Goal: Navigation & Orientation: Find specific page/section

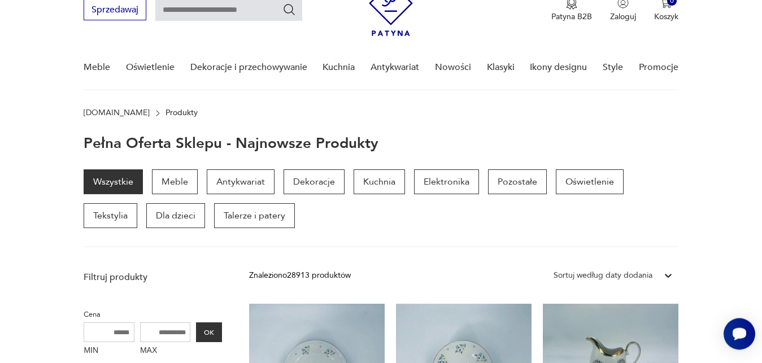
scroll to position [50, 0]
click at [424, 230] on div "Wszystkie Meble Antykwariat Dekoracje Kuchnia Elektronika Pozostałe Oświetlenie…" at bounding box center [381, 209] width 594 height 78
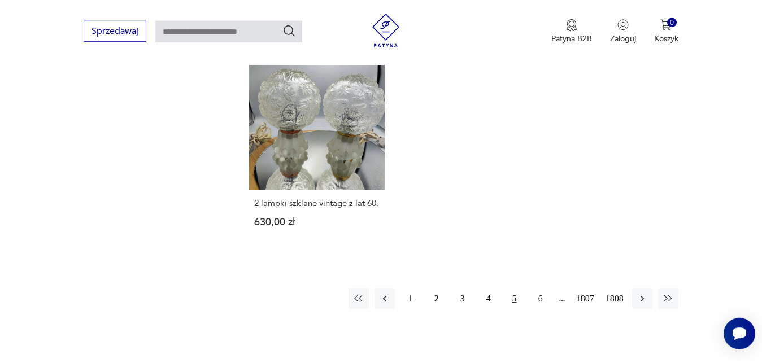
scroll to position [1434, 0]
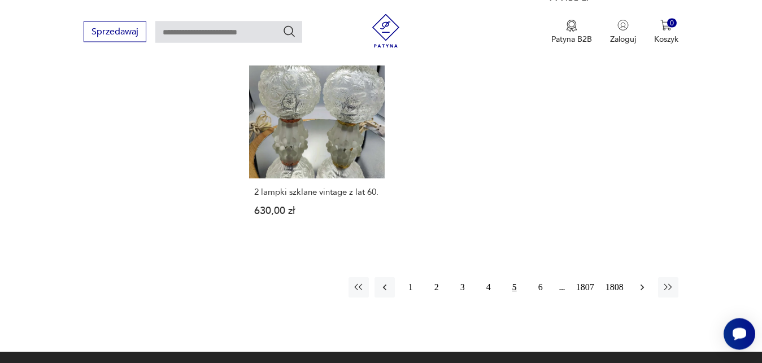
click at [644, 282] on icon "button" at bounding box center [642, 287] width 11 height 11
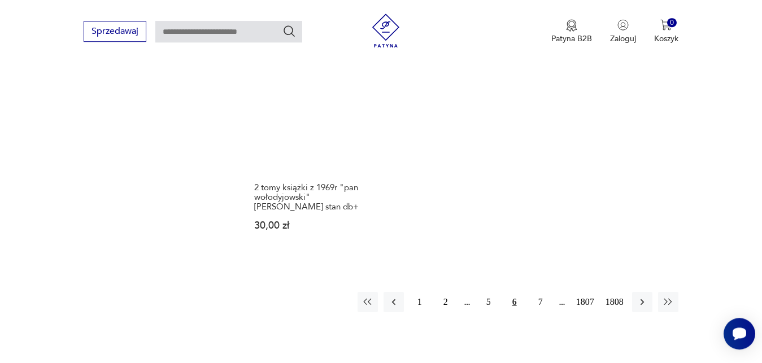
scroll to position [1539, 0]
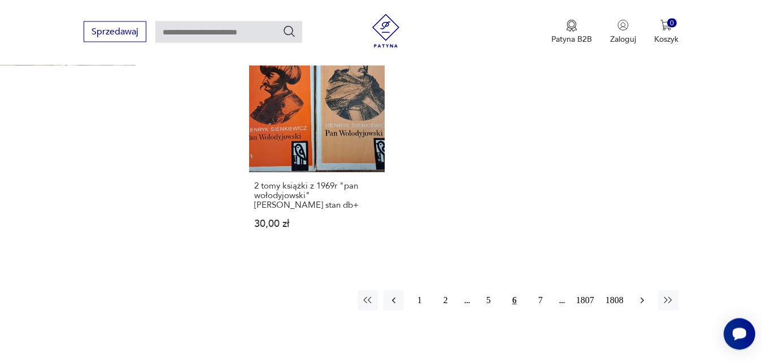
click at [643, 295] on icon "button" at bounding box center [642, 300] width 11 height 11
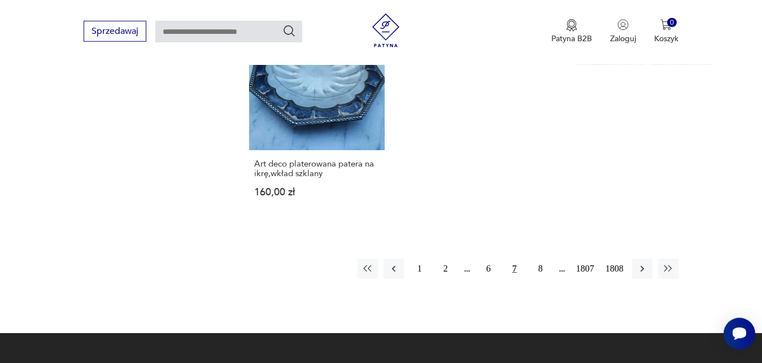
scroll to position [1520, 0]
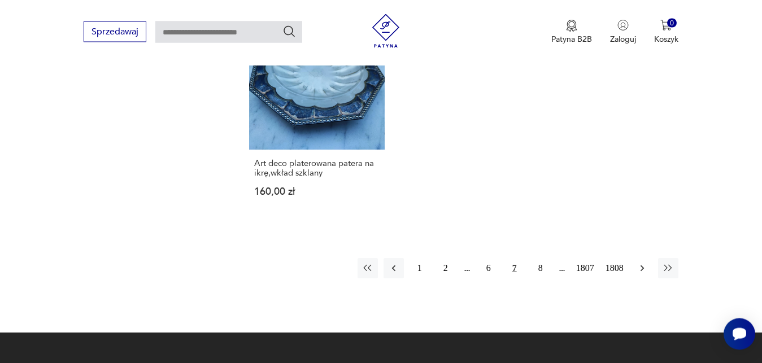
click at [643, 263] on icon "button" at bounding box center [642, 268] width 11 height 11
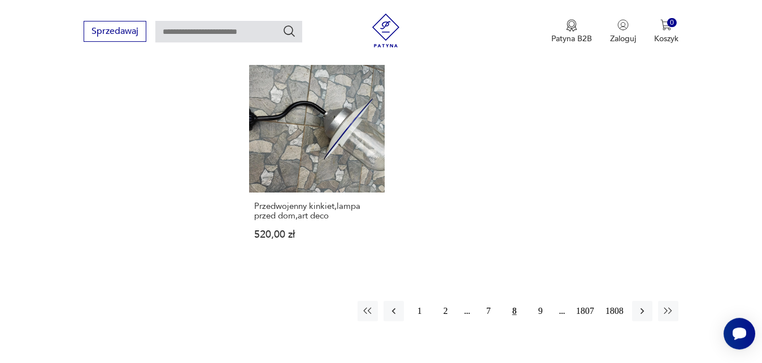
scroll to position [1453, 0]
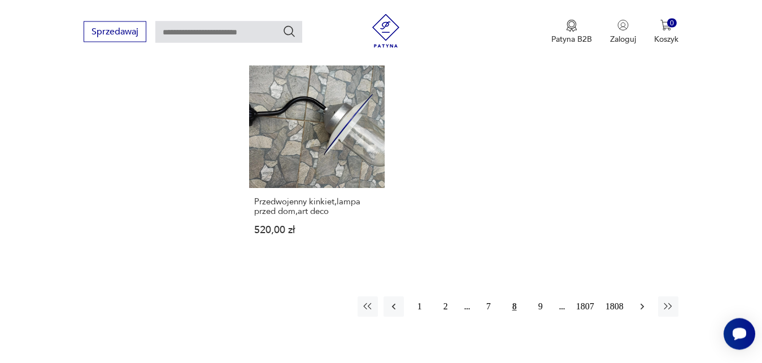
click at [641, 301] on icon "button" at bounding box center [642, 306] width 11 height 11
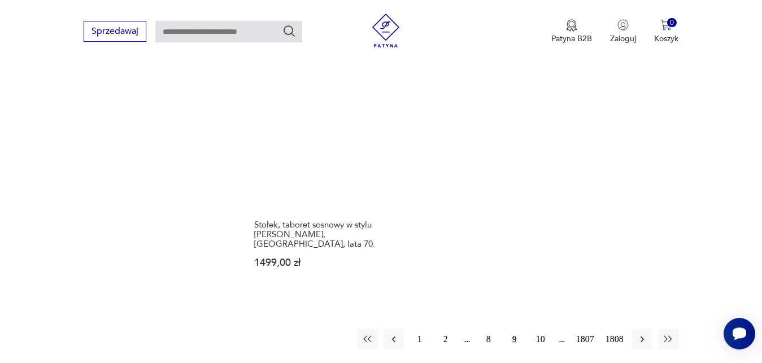
scroll to position [1443, 0]
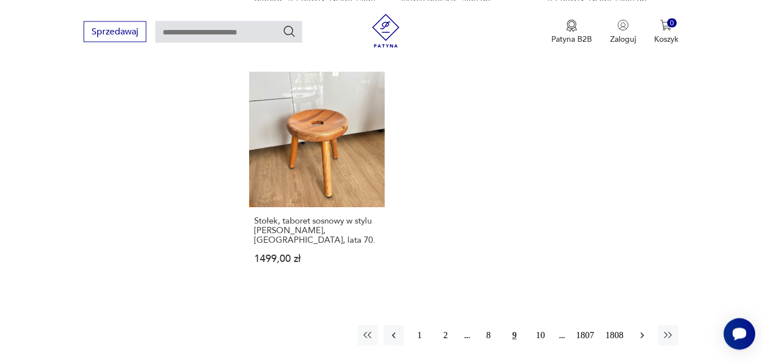
click at [642, 330] on icon "button" at bounding box center [642, 335] width 11 height 11
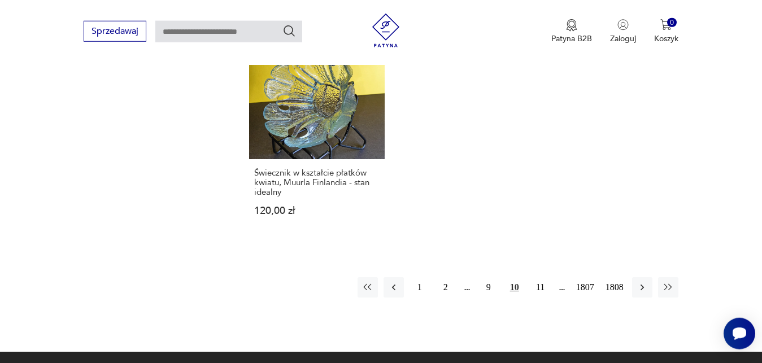
scroll to position [1501, 0]
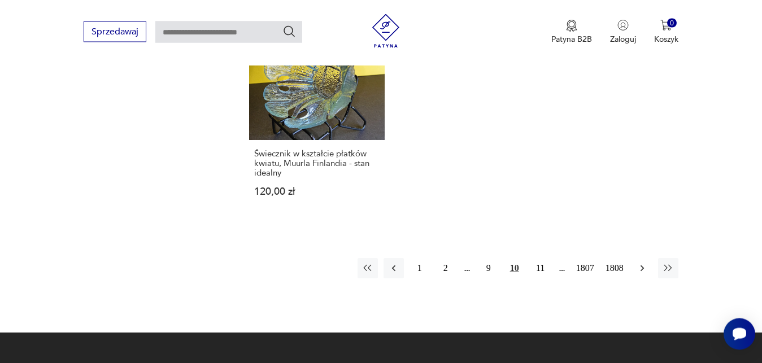
click at [639, 272] on icon "button" at bounding box center [642, 268] width 11 height 11
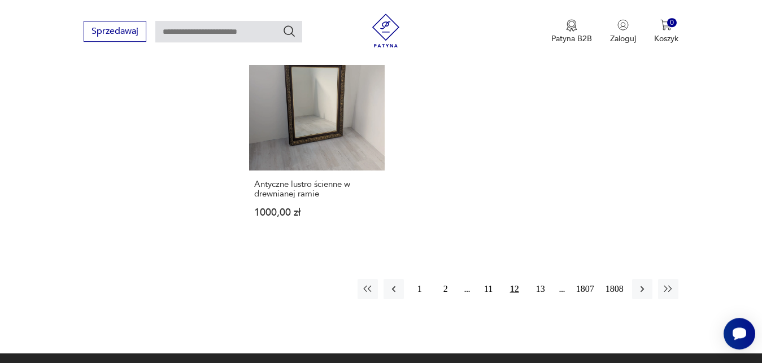
scroll to position [1472, 0]
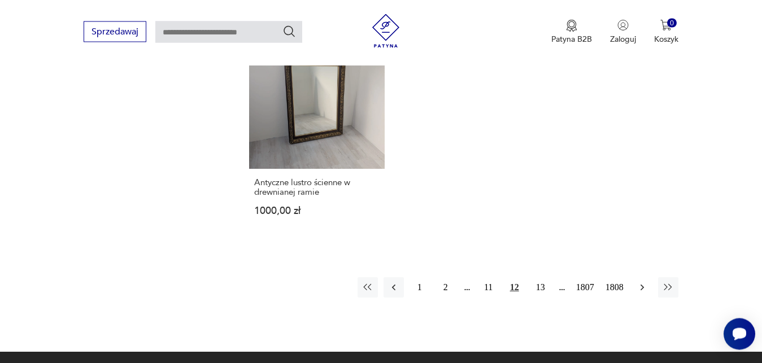
click at [641, 282] on icon "button" at bounding box center [642, 287] width 11 height 11
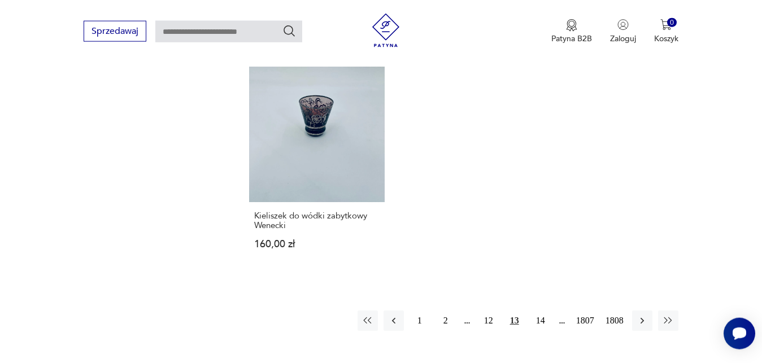
scroll to position [1443, 0]
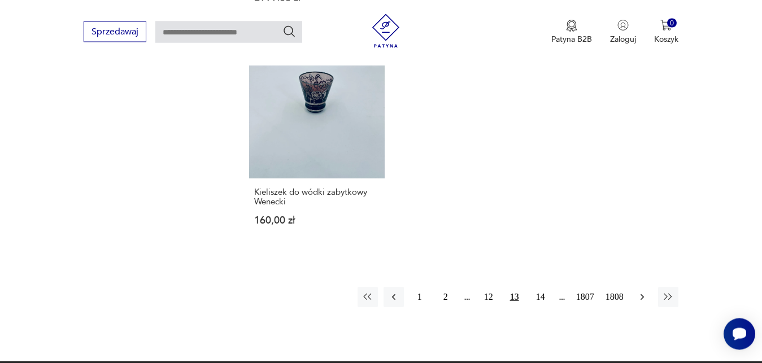
click at [642, 294] on icon "button" at bounding box center [641, 297] width 3 height 6
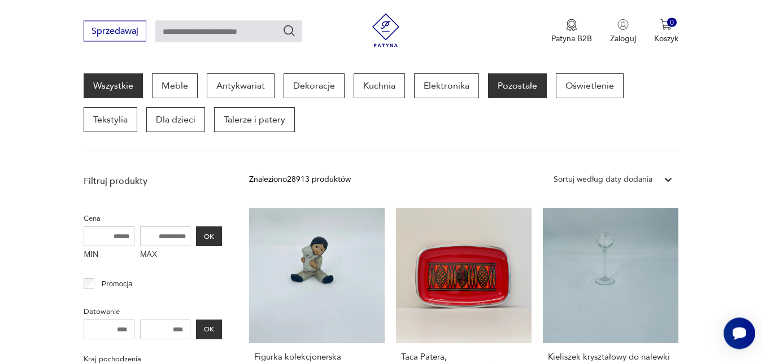
scroll to position [147, 0]
click at [521, 88] on p "Pozostałe" at bounding box center [517, 85] width 59 height 25
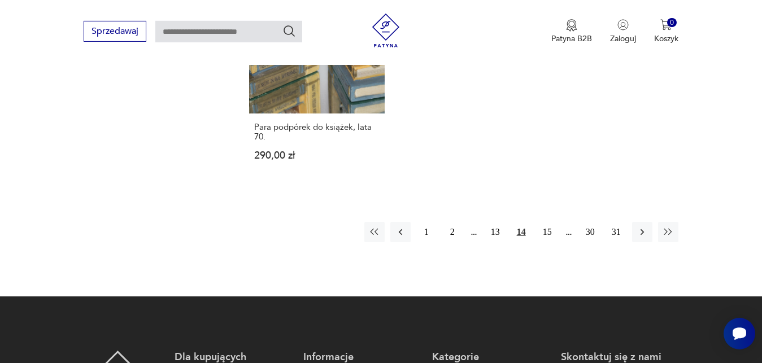
scroll to position [1666, 0]
